Goal: Task Accomplishment & Management: Use online tool/utility

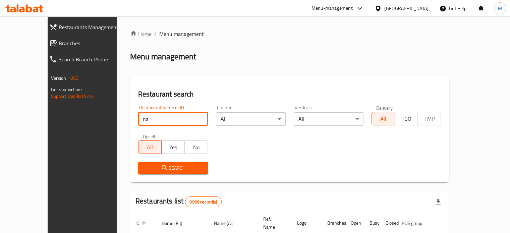
type input "n"
type input "say suc"
click button "Search" at bounding box center [173, 168] width 70 height 12
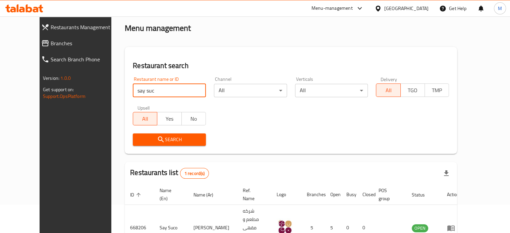
scroll to position [52, 0]
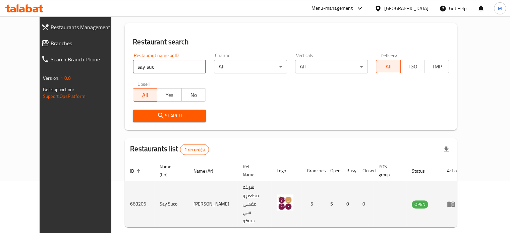
click at [455, 200] on icon "enhanced table" at bounding box center [451, 204] width 8 height 8
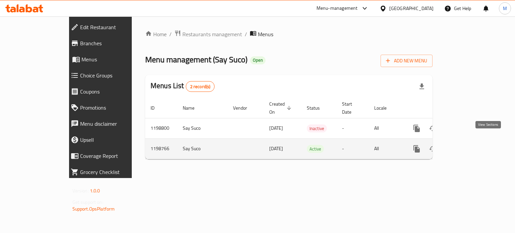
click at [469, 145] on icon "enhanced table" at bounding box center [465, 149] width 8 height 8
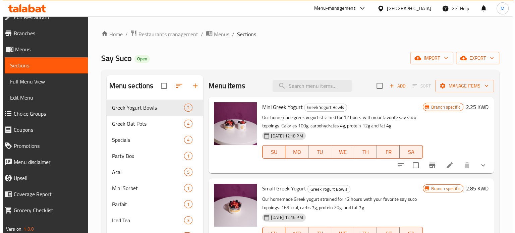
scroll to position [16, 0]
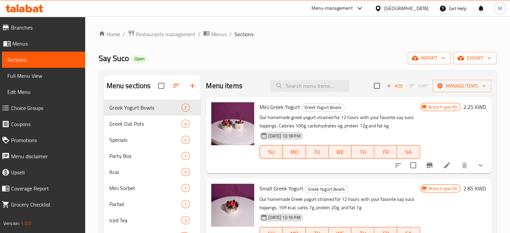
click at [48, 108] on span "Choice Groups" at bounding box center [45, 108] width 69 height 8
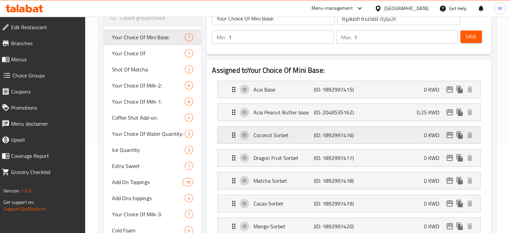
scroll to position [101, 0]
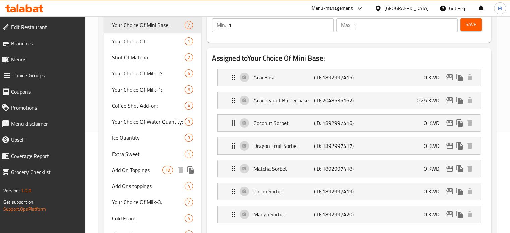
click at [151, 168] on span "Add On Toppings" at bounding box center [137, 170] width 51 height 8
type input "Add On Toppings"
type input "إضافة على الطبقة"
type input "0"
type input "10"
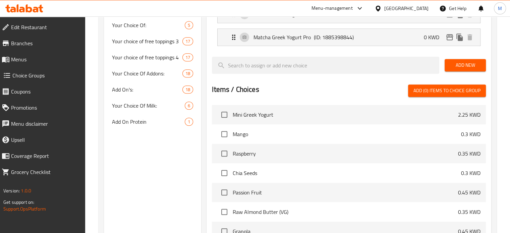
scroll to position [536, 0]
